Goal: Register for event/course

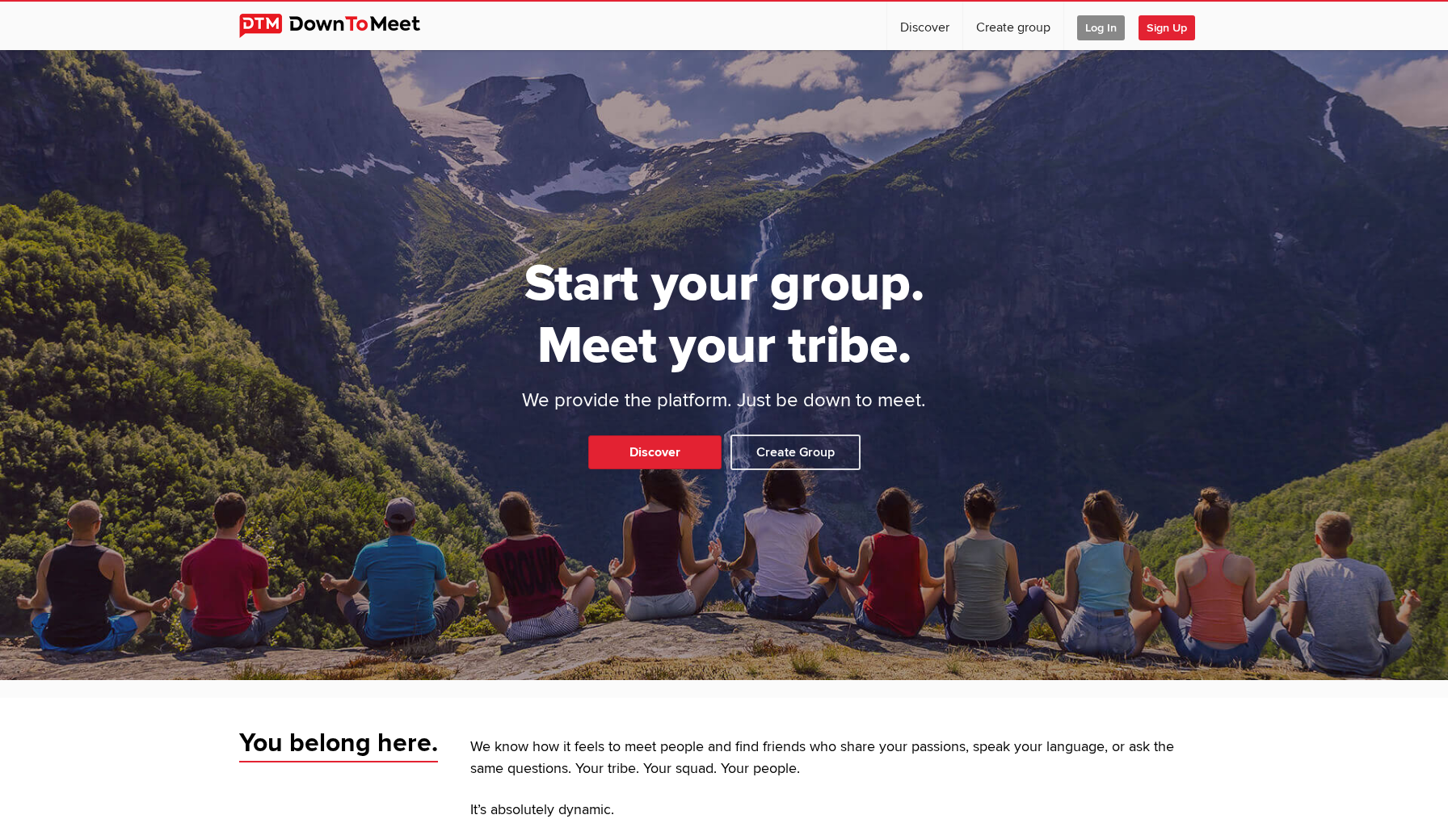
click at [1096, 30] on span "Log In" at bounding box center [1101, 28] width 48 height 25
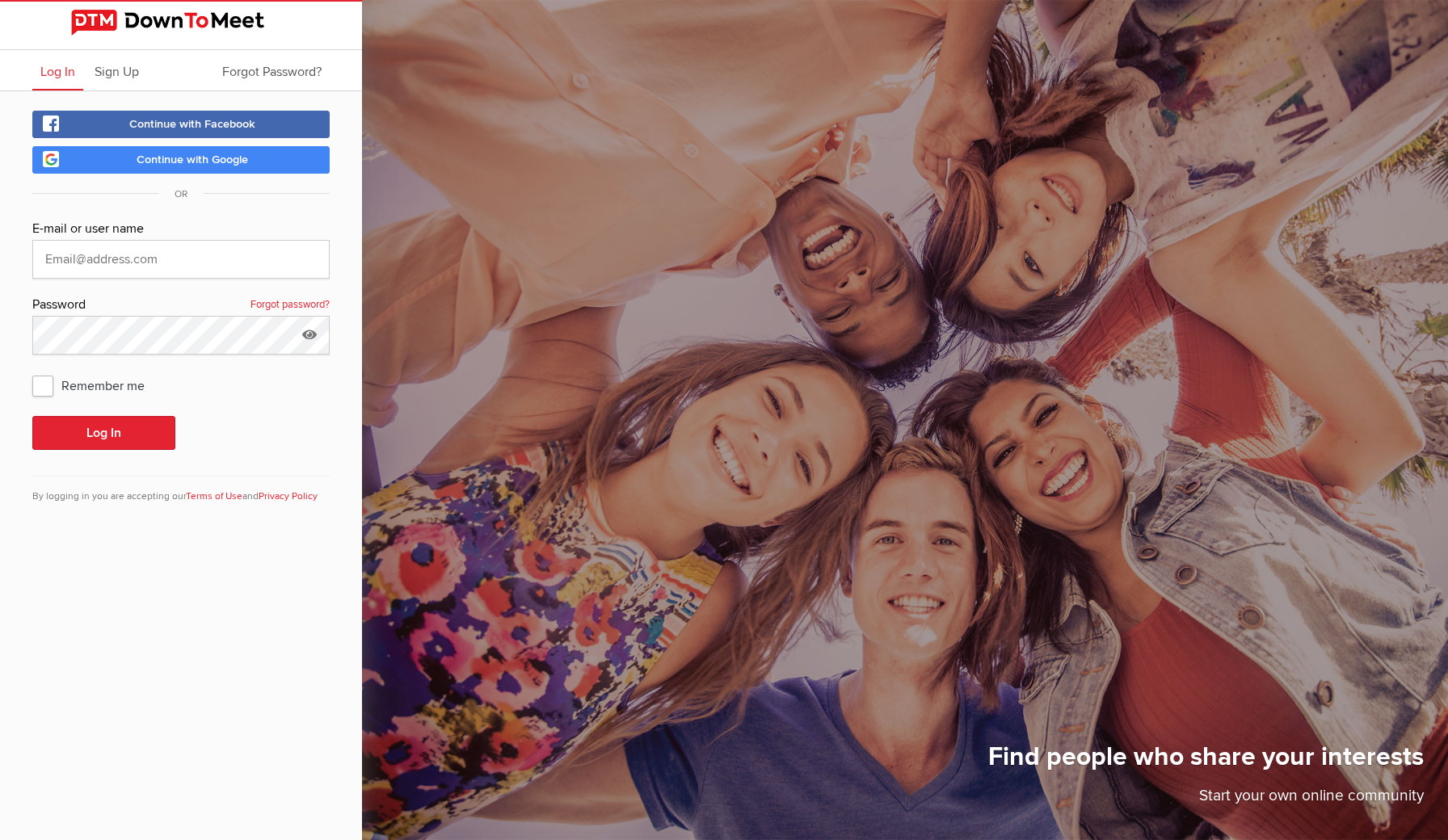
click at [206, 392] on div "Remember me" at bounding box center [180, 385] width 297 height 29
click at [77, 262] on input "text" at bounding box center [180, 259] width 297 height 39
click at [104, 433] on button "Log In" at bounding box center [104, 433] width 143 height 34
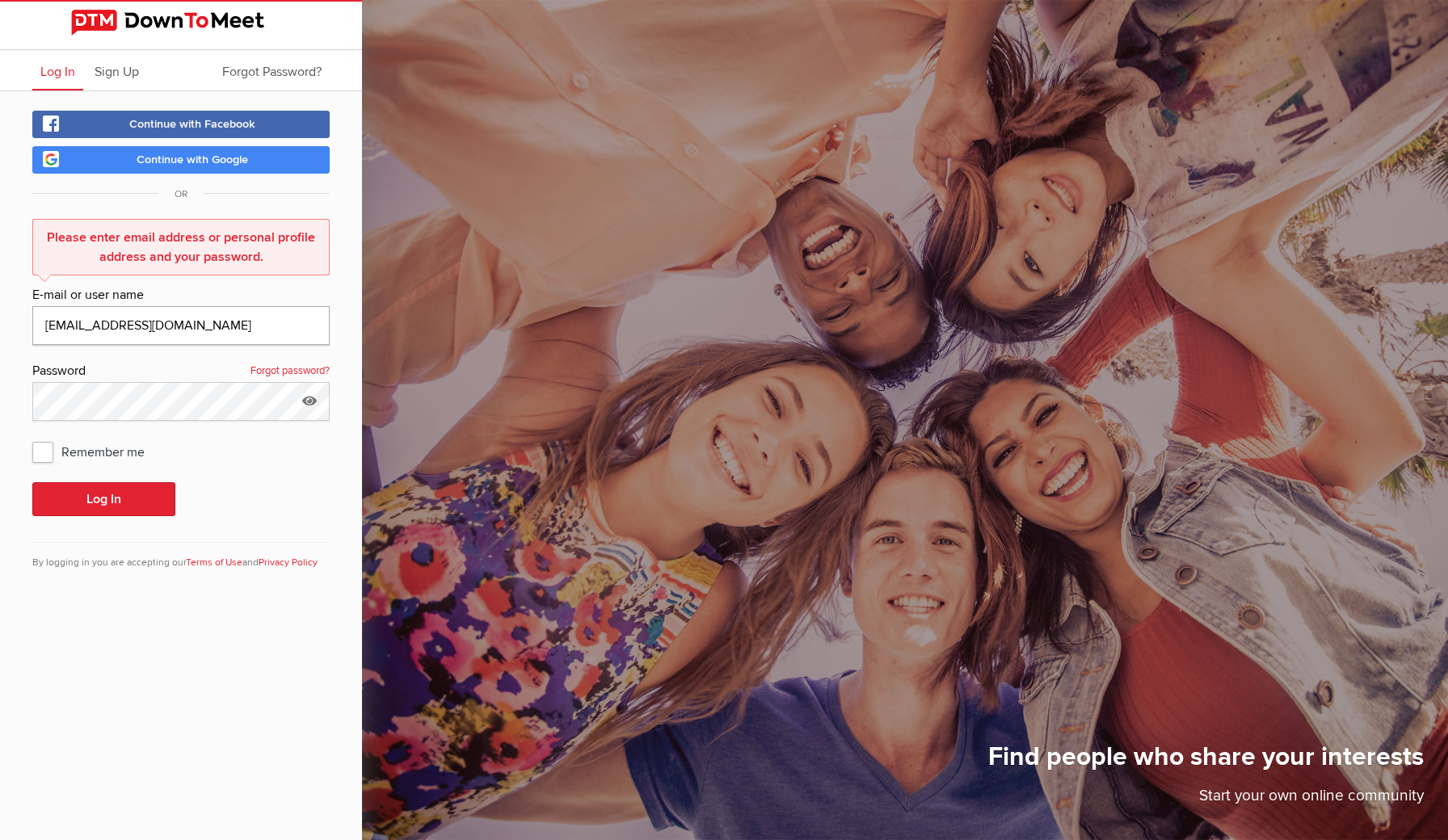
type input "lbugff@gmail.com"
click at [6, 414] on div "Continue with Facebook Continue with Google OR Please enter email address or pe…" at bounding box center [181, 349] width 362 height 517
click at [102, 494] on button "Log In" at bounding box center [104, 499] width 143 height 34
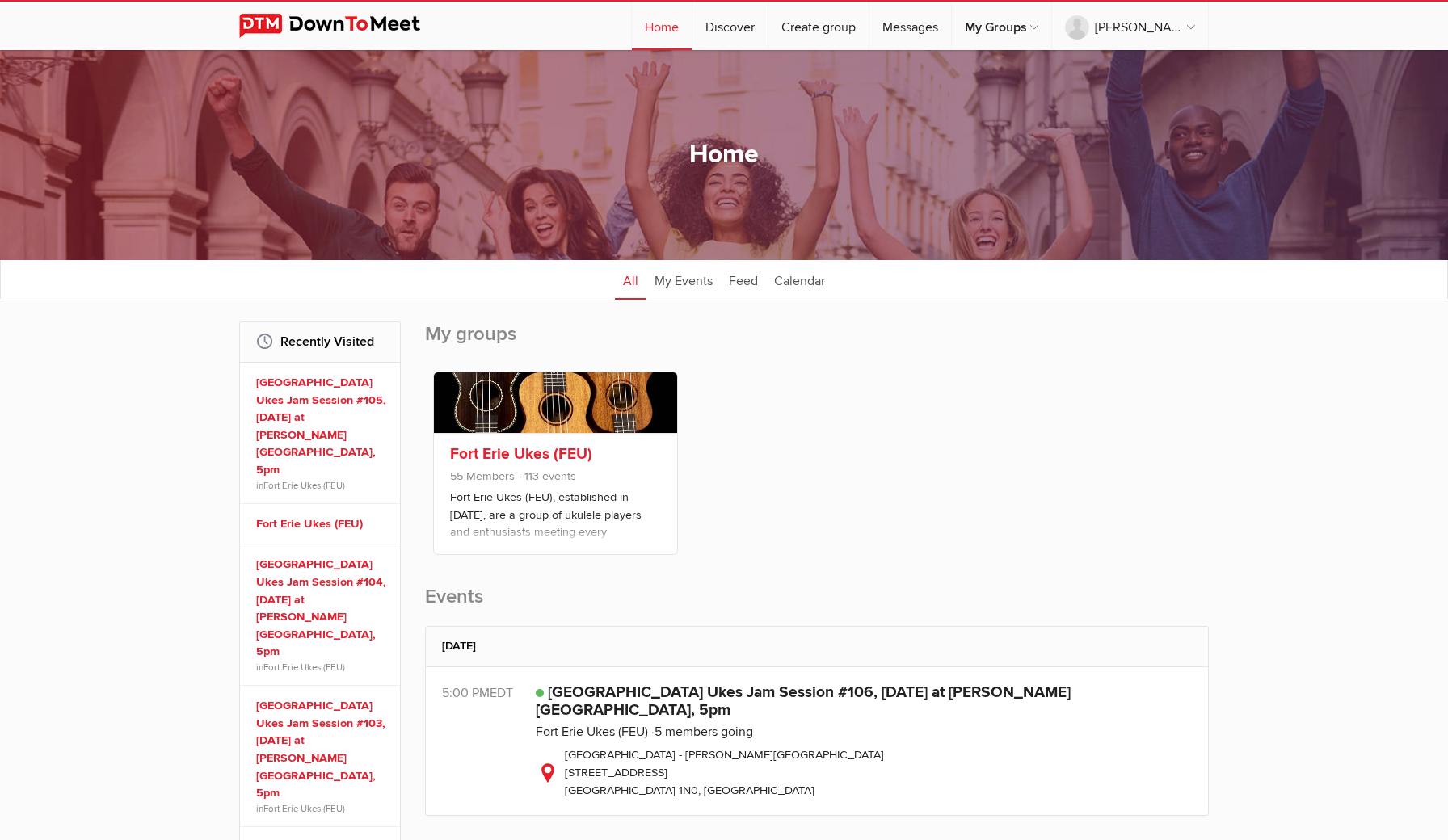
click at [497, 459] on link "Fort Erie Ukes (FEU)" at bounding box center [521, 453] width 143 height 19
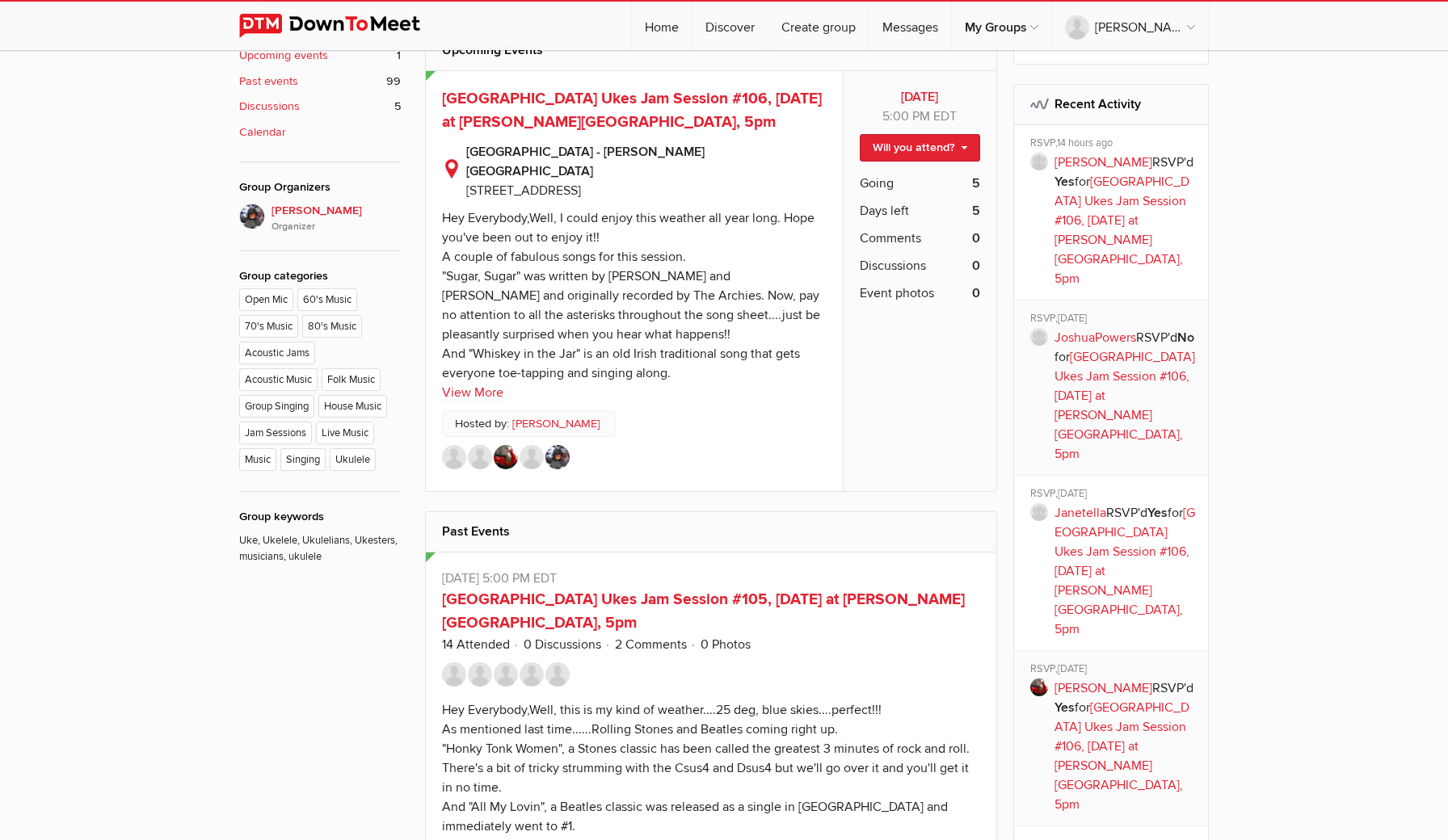
scroll to position [804, 0]
click at [489, 382] on link "View More" at bounding box center [473, 392] width 62 height 19
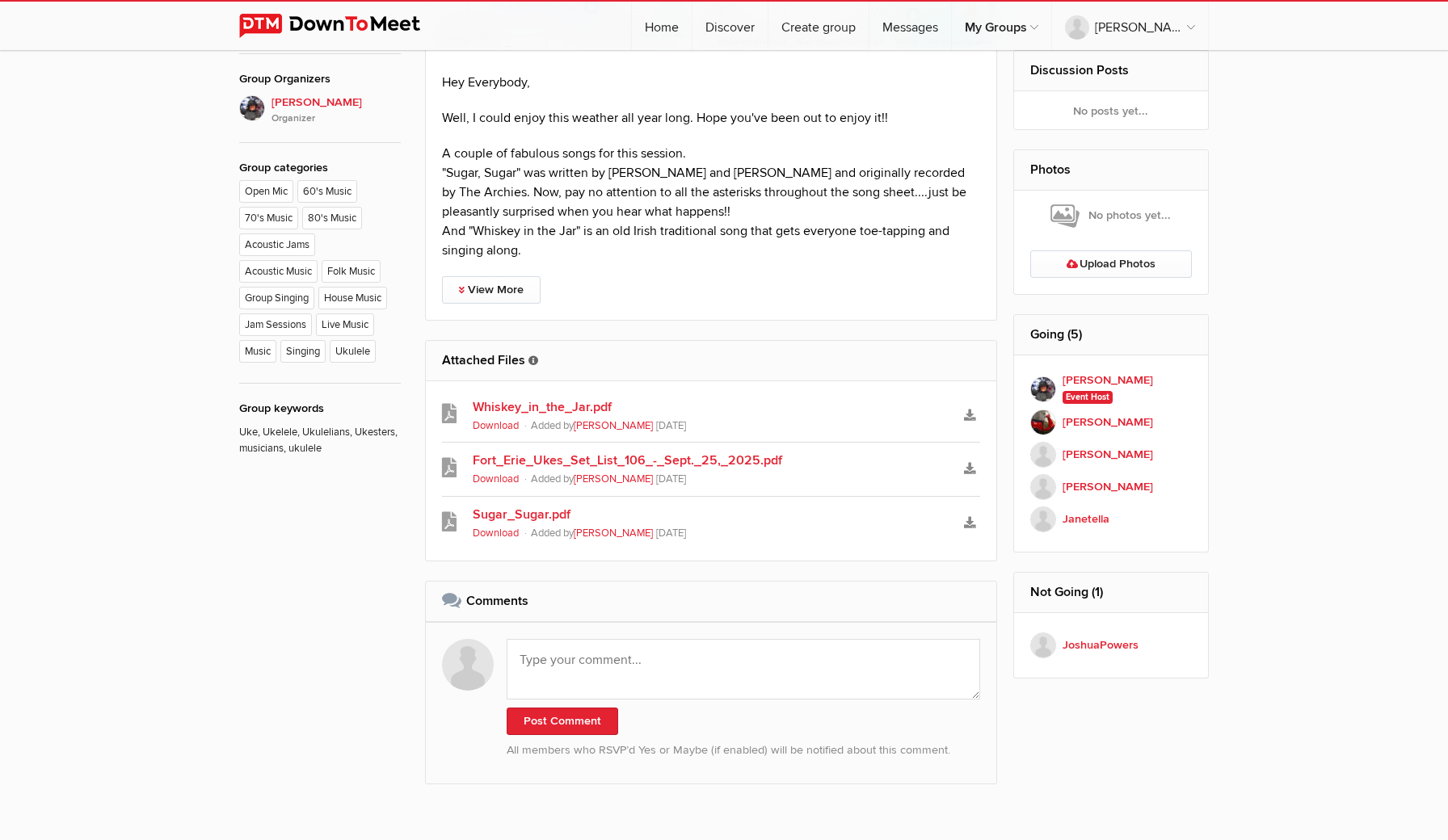
scroll to position [916, 0]
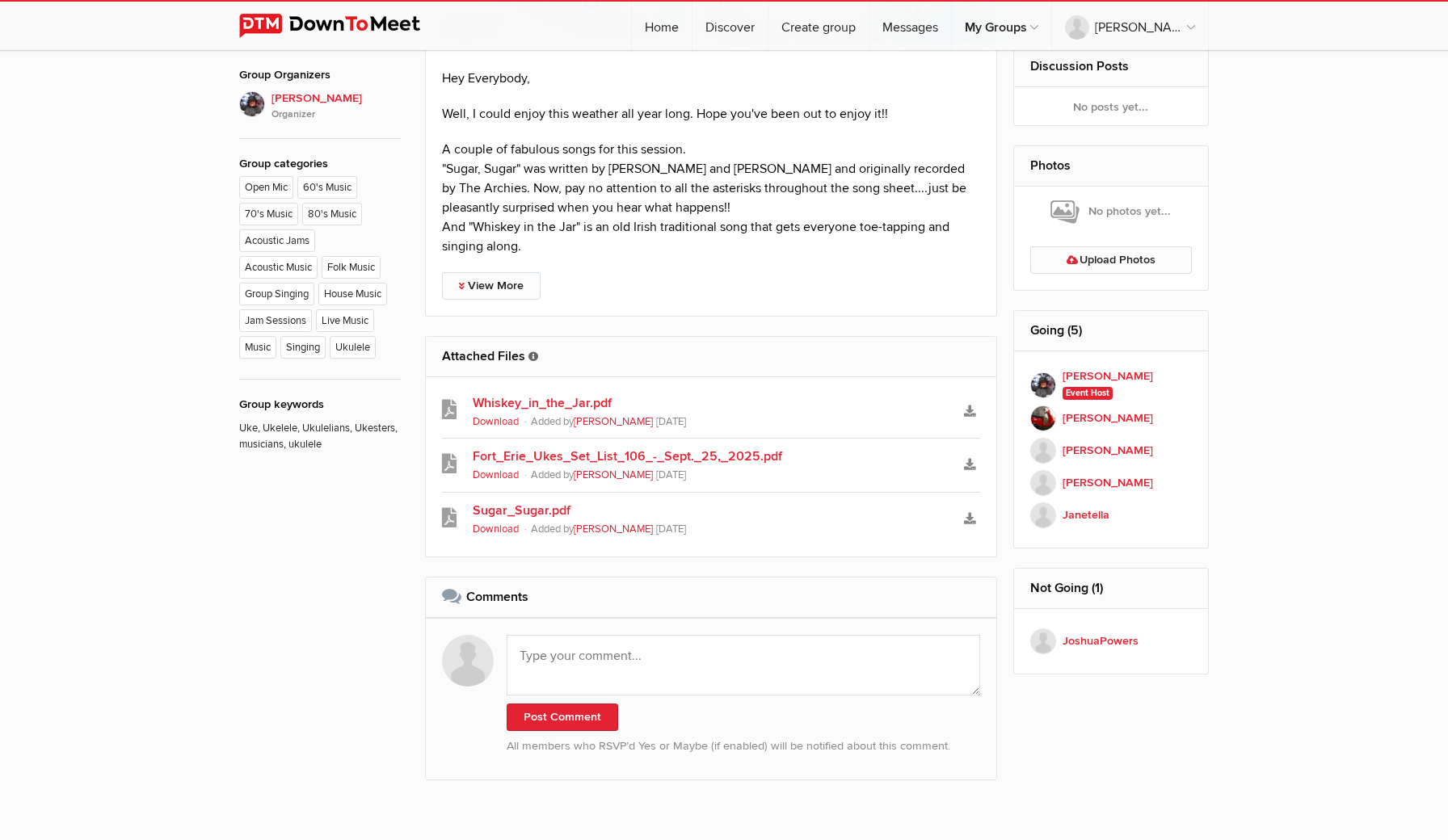
click at [507, 393] on link "Whiskey_in_the_Jar.pdf" at bounding box center [711, 403] width 477 height 19
click at [553, 447] on link "Fort_Erie_Ukes_Set_List_106_-_Sept._25,_2025.pdf" at bounding box center [711, 456] width 477 height 19
click at [525, 501] on link "Sugar_Sugar.pdf" at bounding box center [711, 510] width 477 height 19
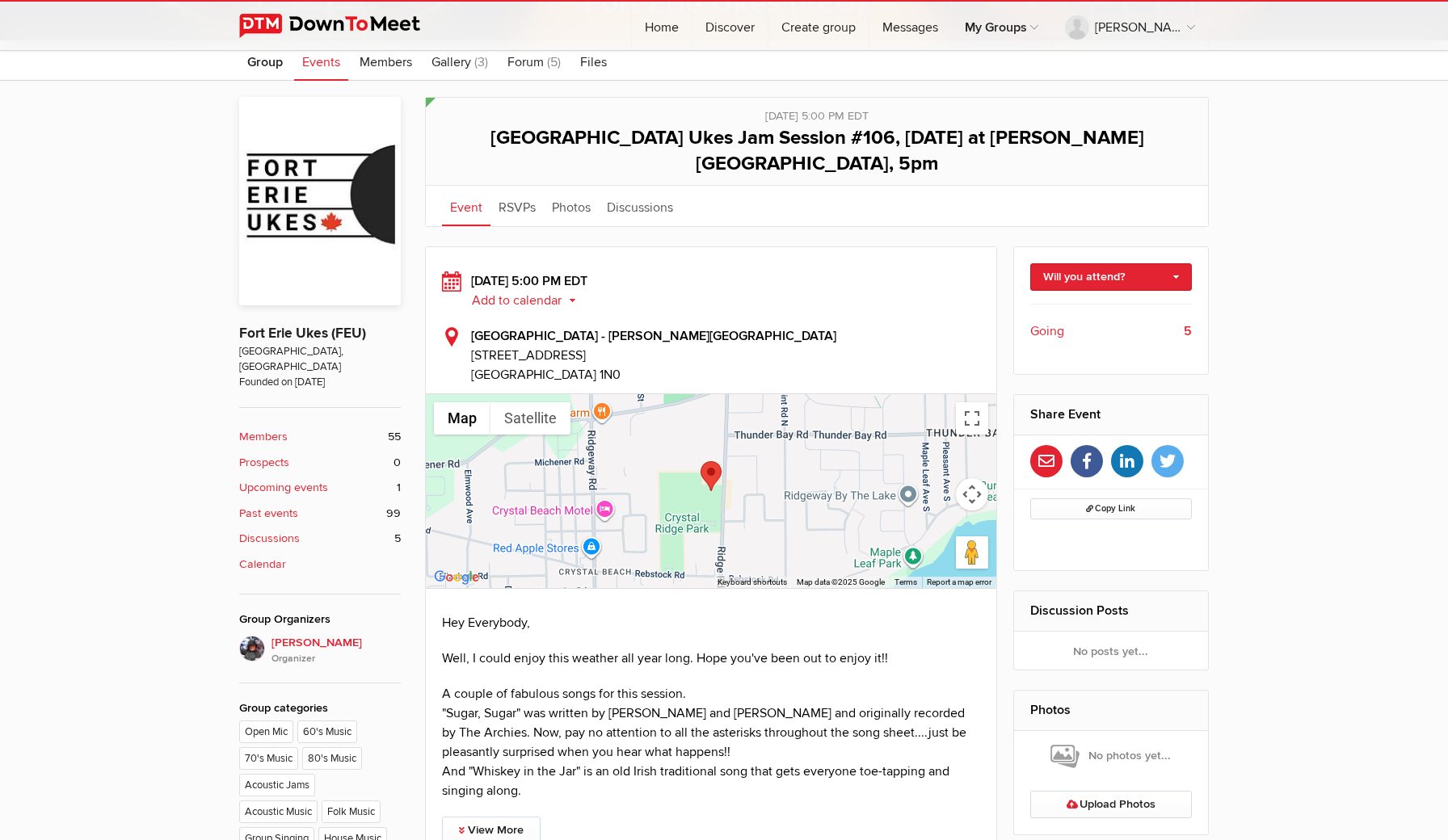
scroll to position [364, 0]
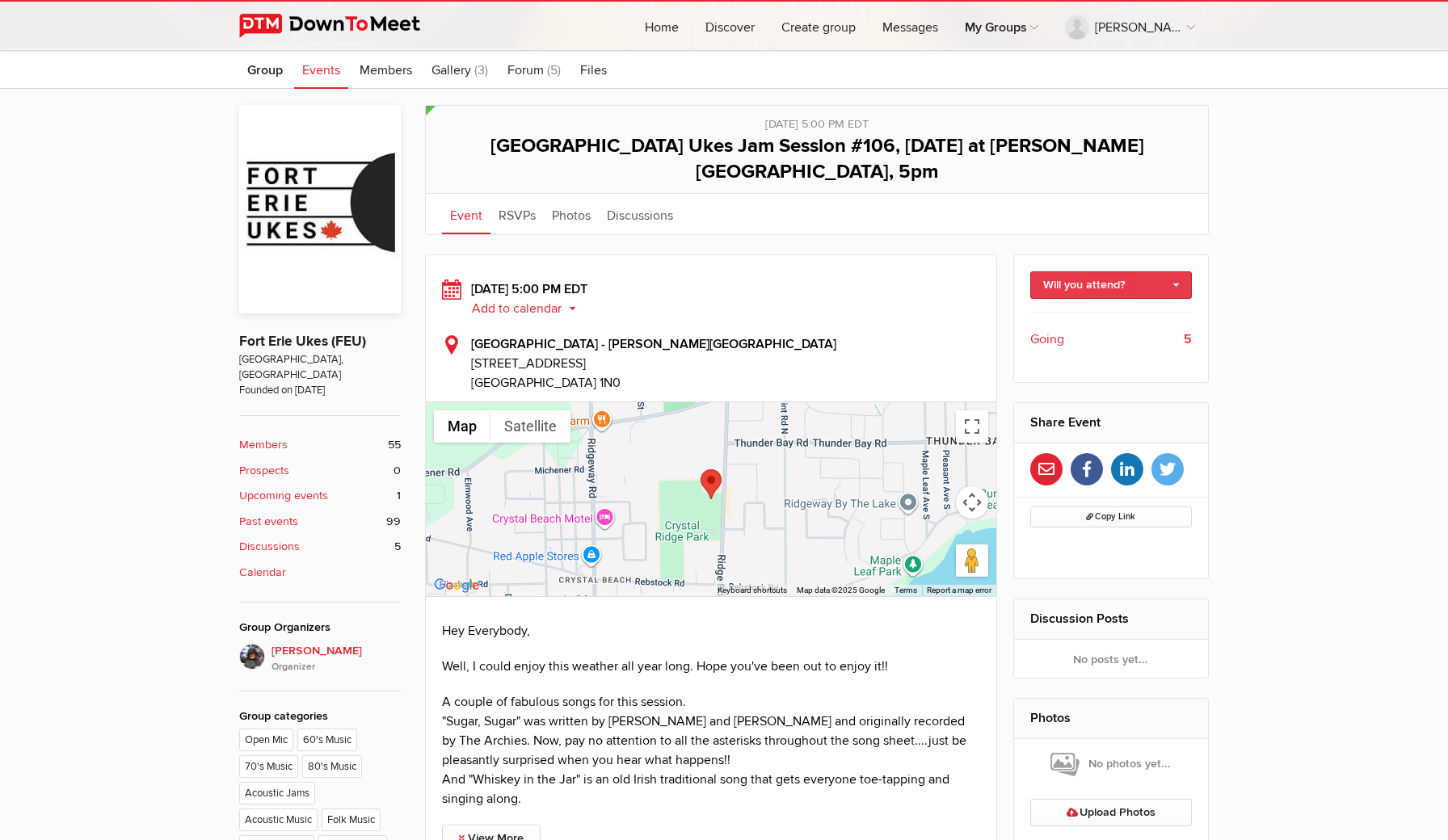
click at [1178, 271] on link "Will you attend?" at bounding box center [1112, 285] width 163 height 28
click at [1089, 308] on link "I'm going" at bounding box center [1112, 320] width 161 height 24
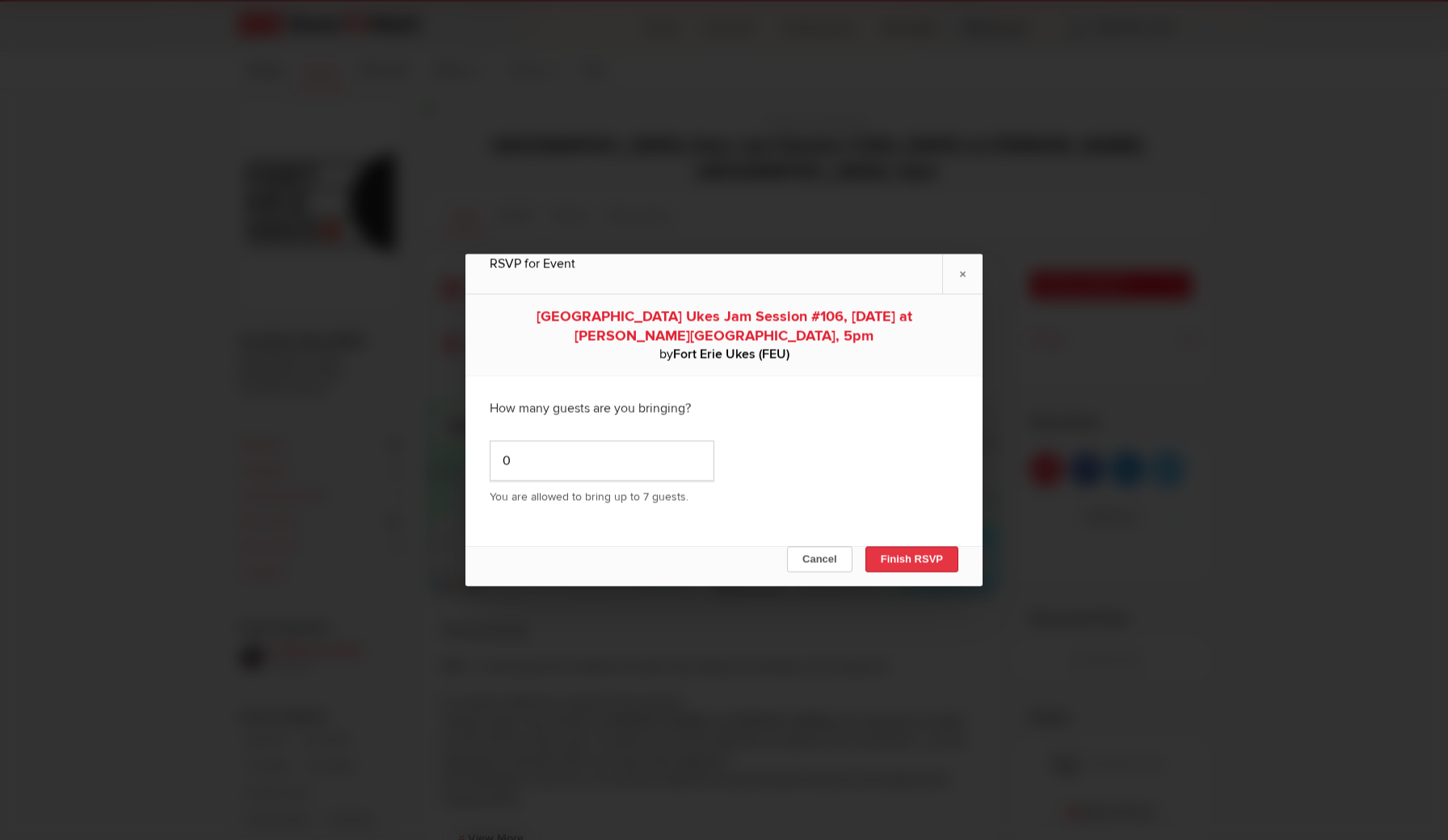
click at [899, 556] on button "Finish RSVP" at bounding box center [911, 560] width 93 height 26
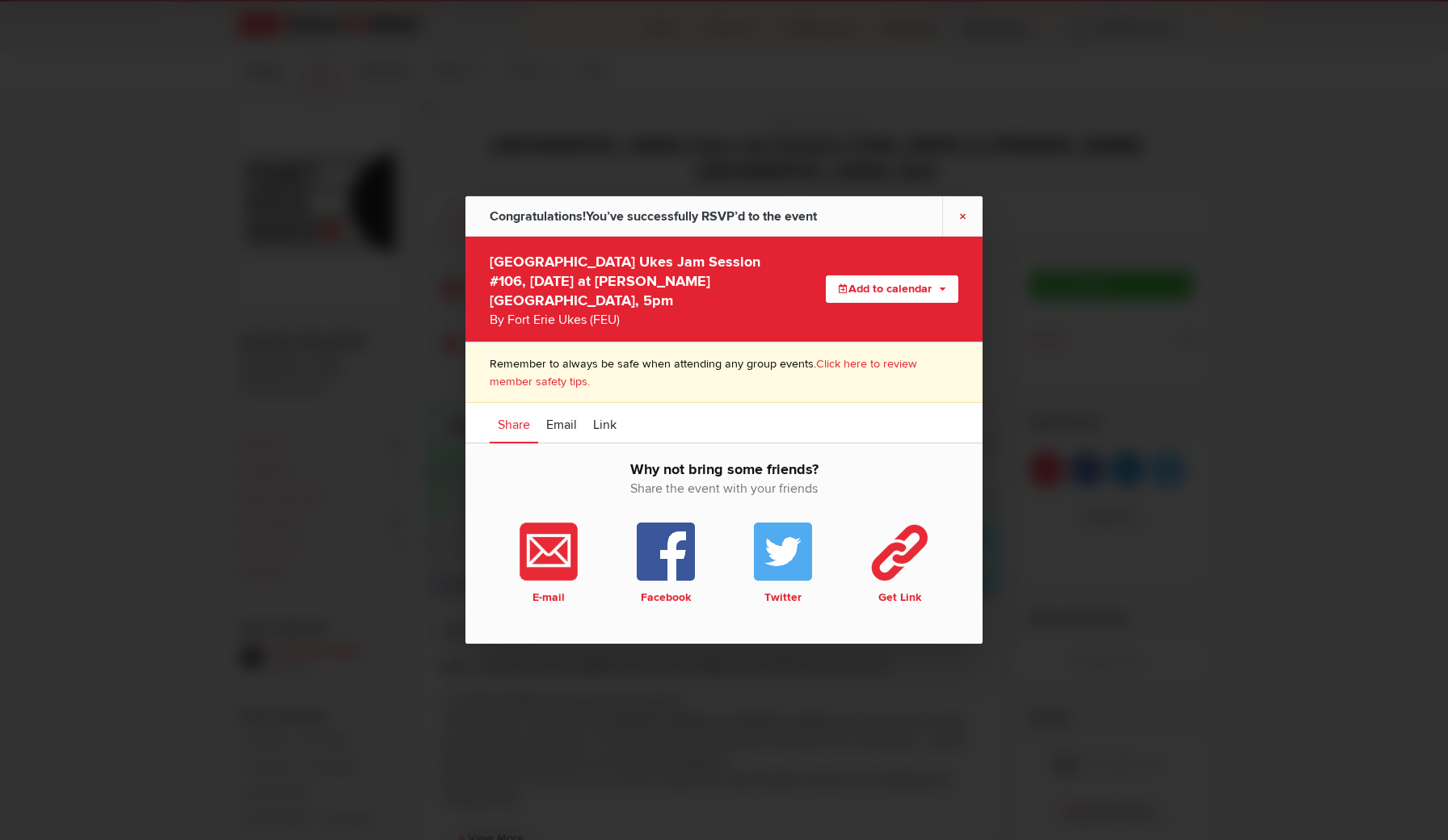
click at [963, 225] on link "×" at bounding box center [963, 216] width 40 height 40
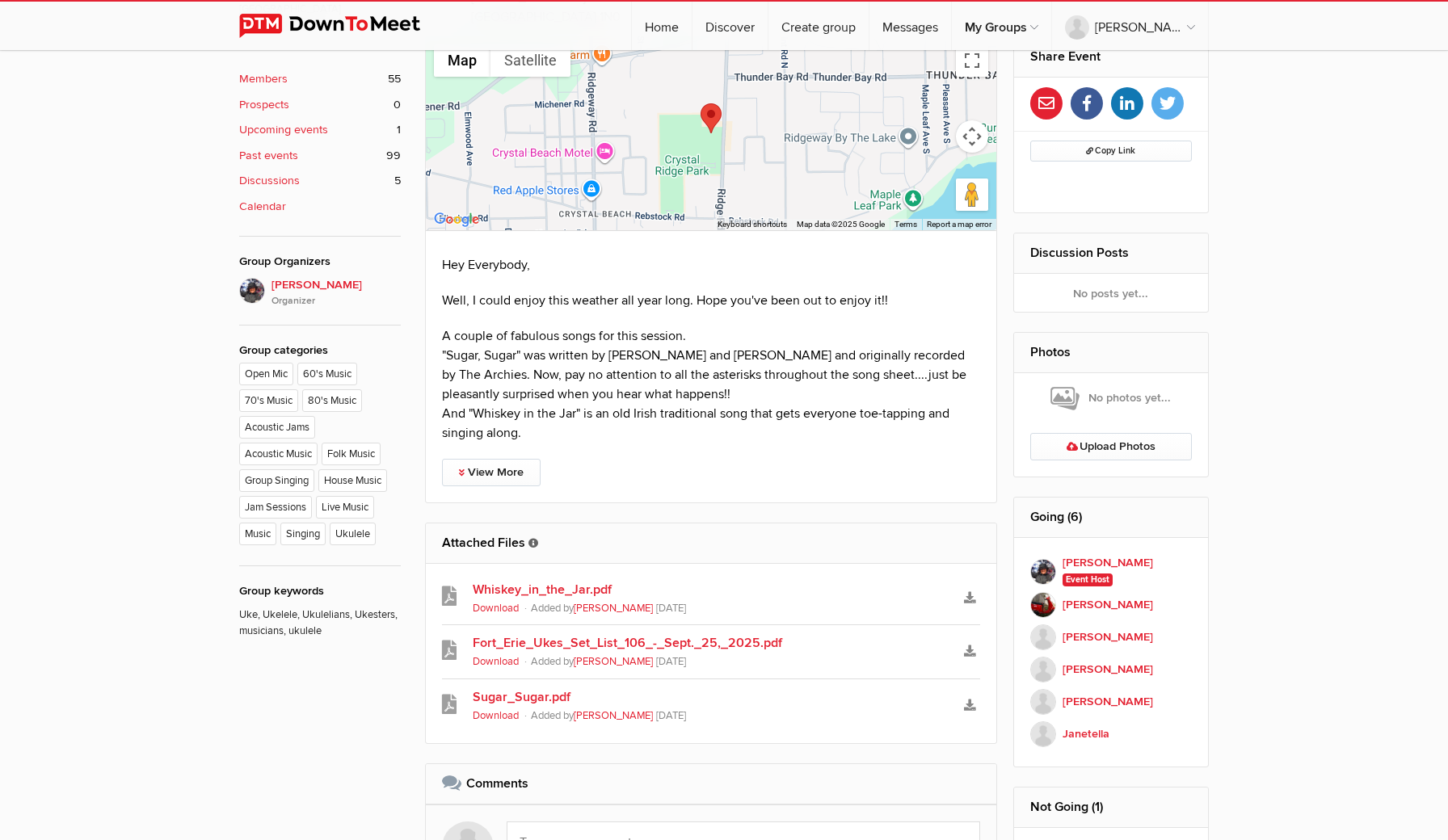
scroll to position [734, 0]
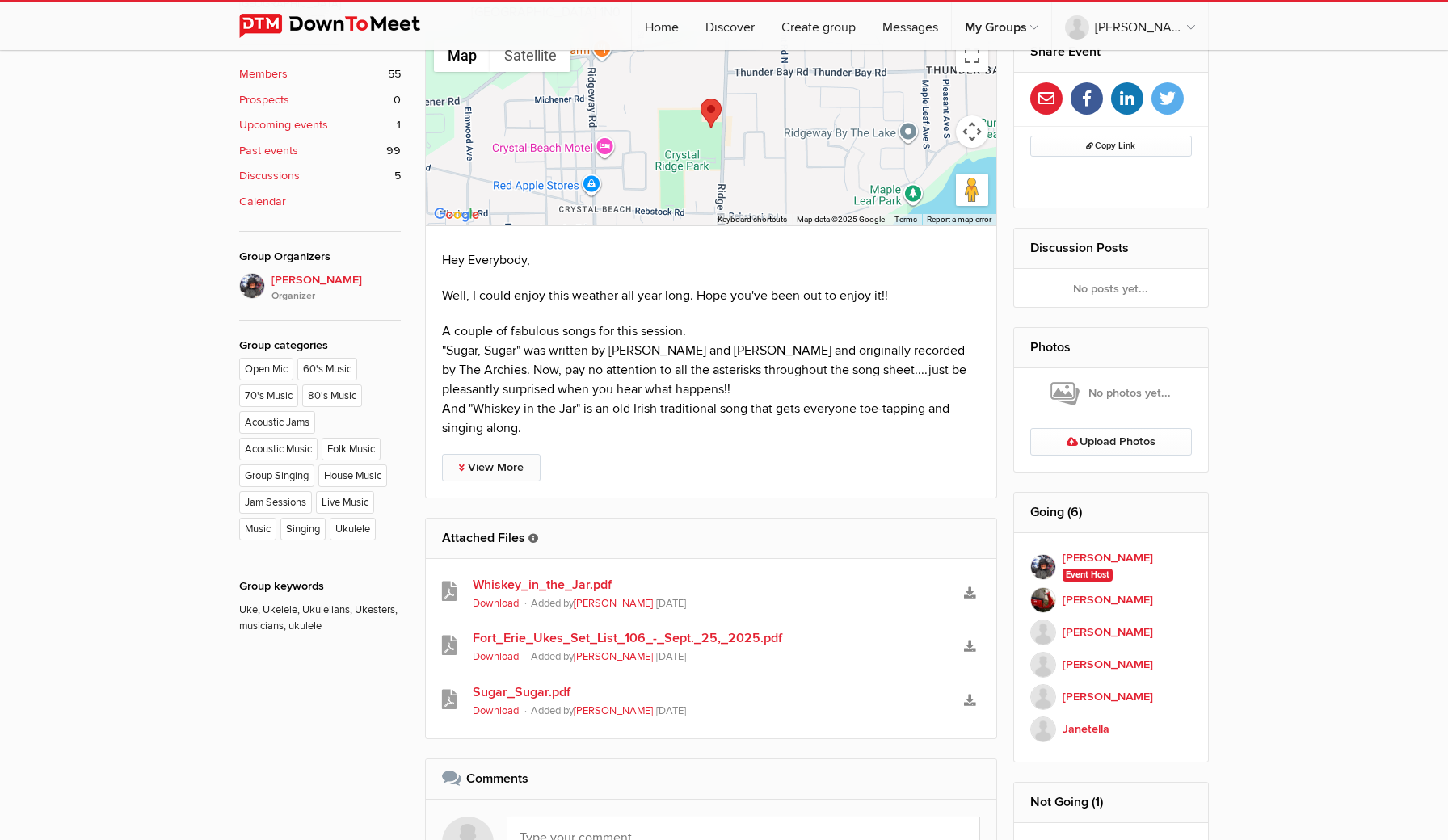
click at [512, 454] on link "View More" at bounding box center [491, 468] width 98 height 28
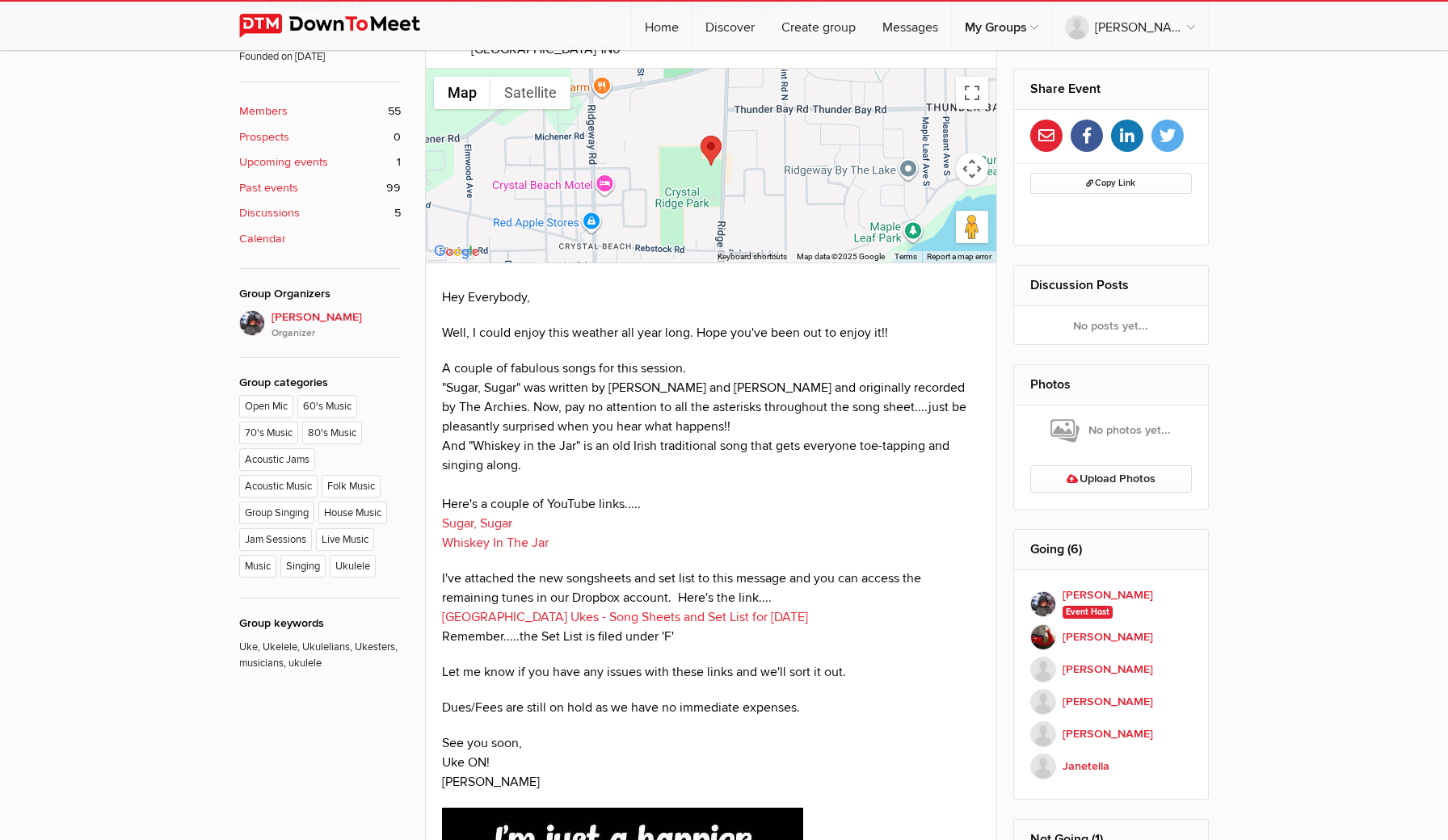
scroll to position [698, 0]
click at [1099, 176] on link "Log Out" at bounding box center [1135, 172] width 143 height 35
